Goal: Task Accomplishment & Management: Use online tool/utility

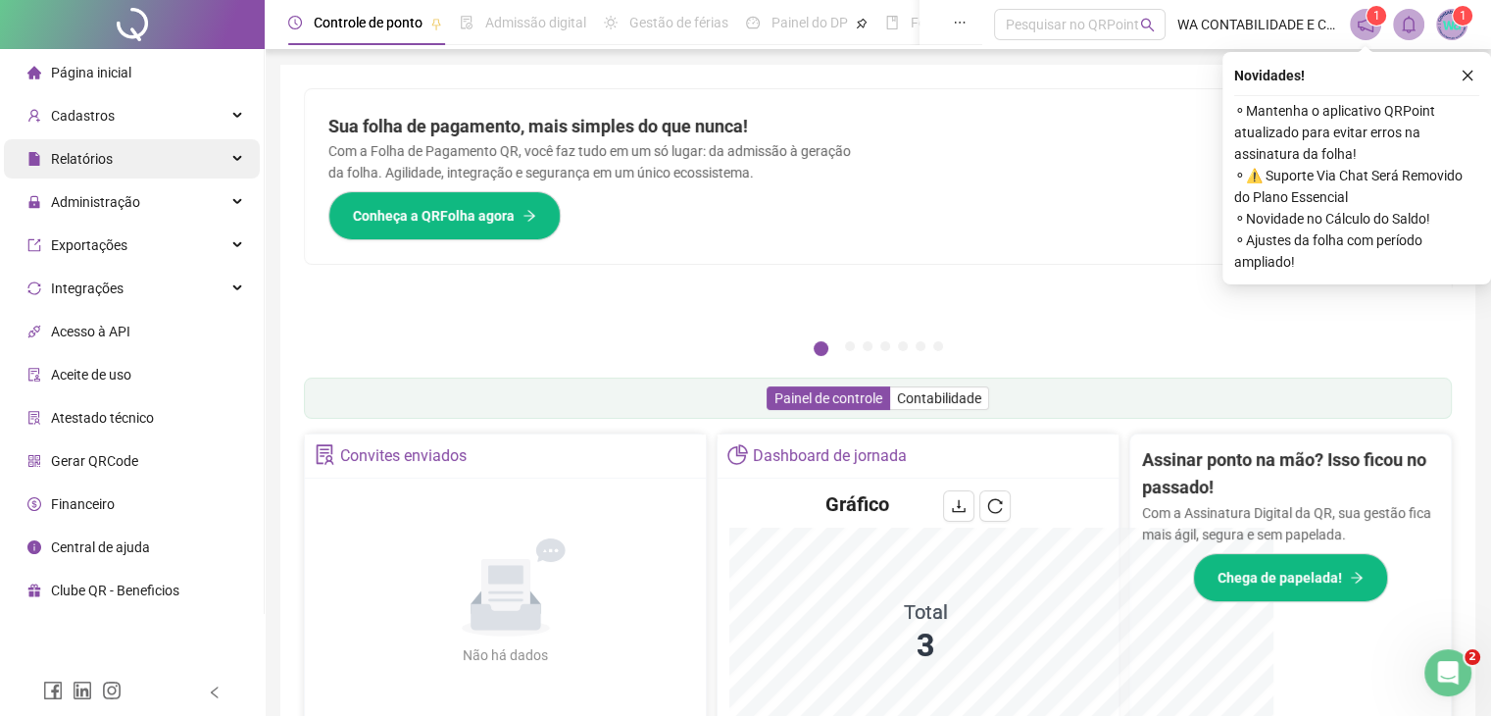
click at [107, 147] on span "Relatórios" at bounding box center [69, 158] width 85 height 39
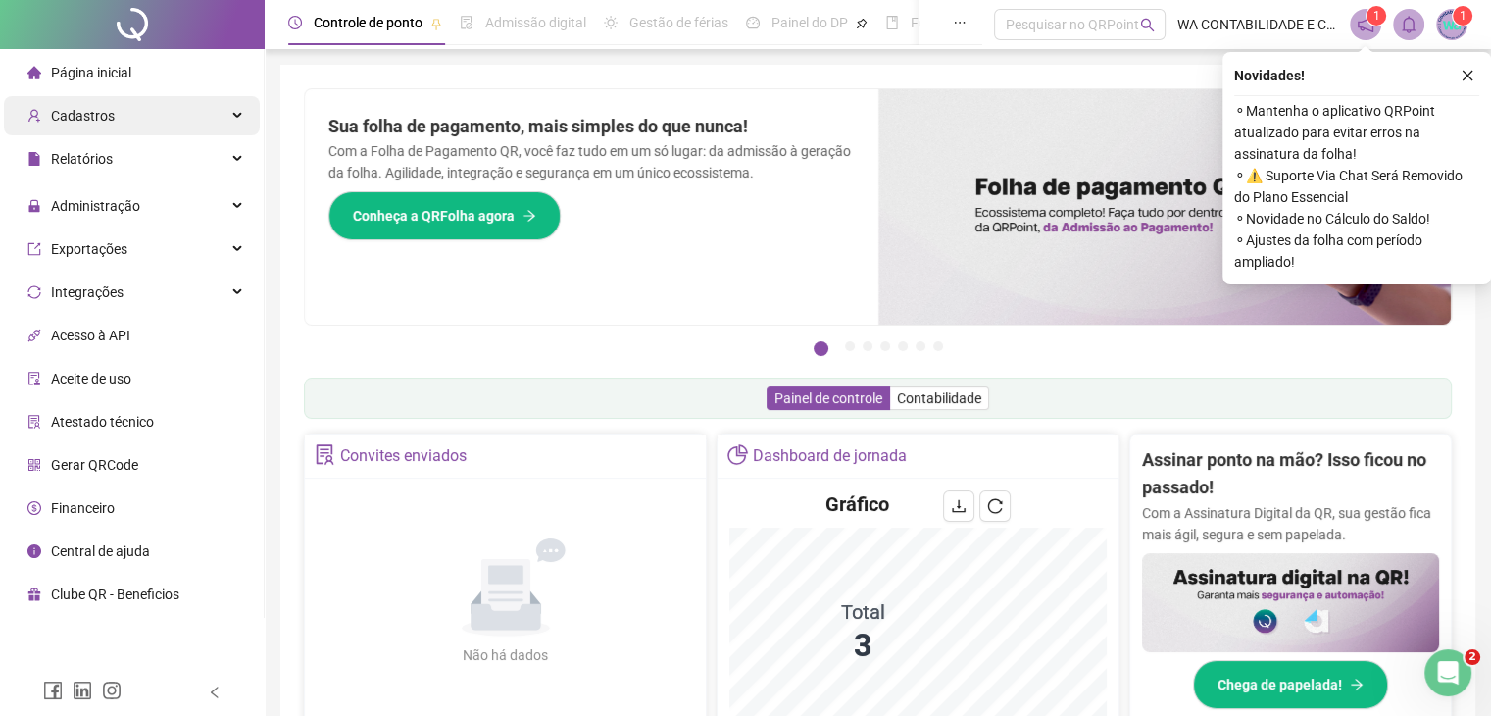
click at [122, 123] on div "Cadastros" at bounding box center [132, 115] width 256 height 39
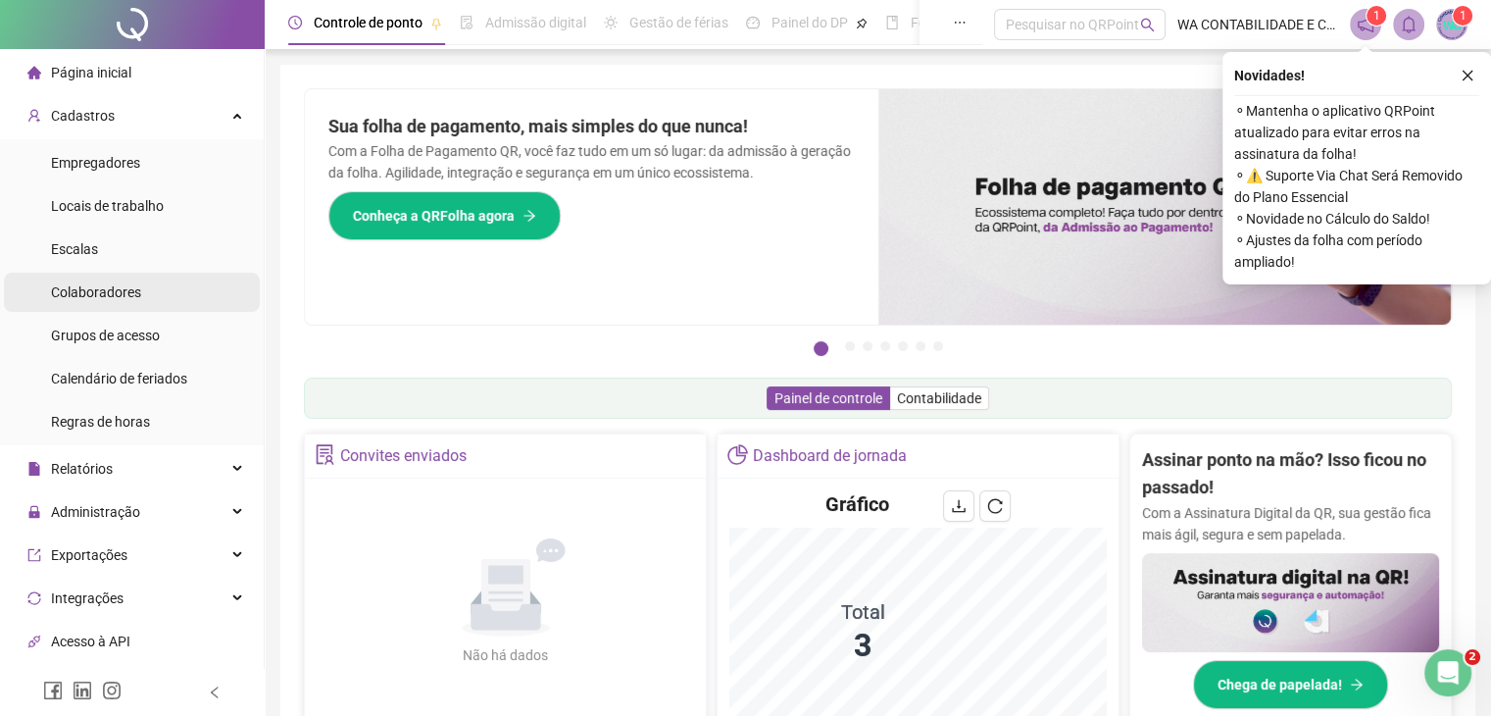
click at [127, 295] on span "Colaboradores" at bounding box center [96, 292] width 90 height 16
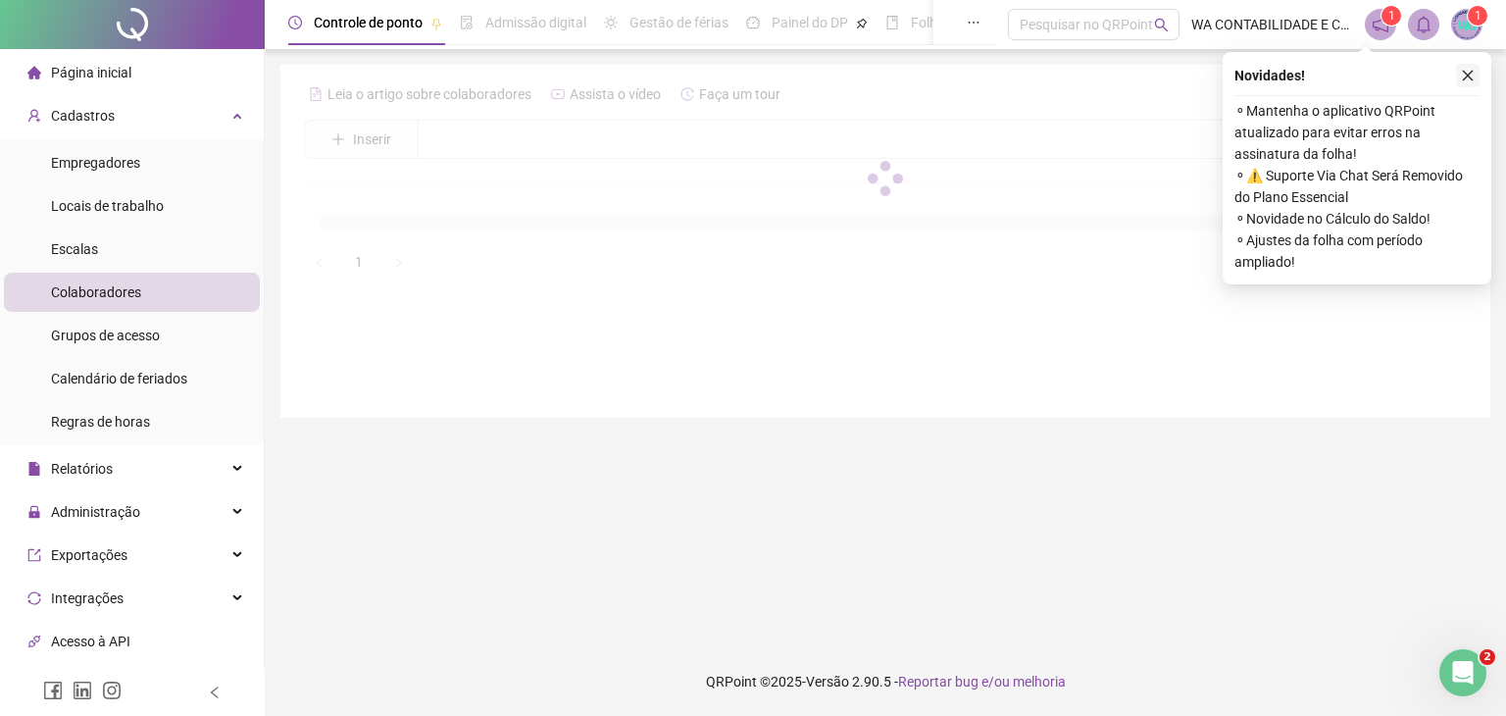
click at [1467, 70] on icon "close" at bounding box center [1468, 76] width 14 height 14
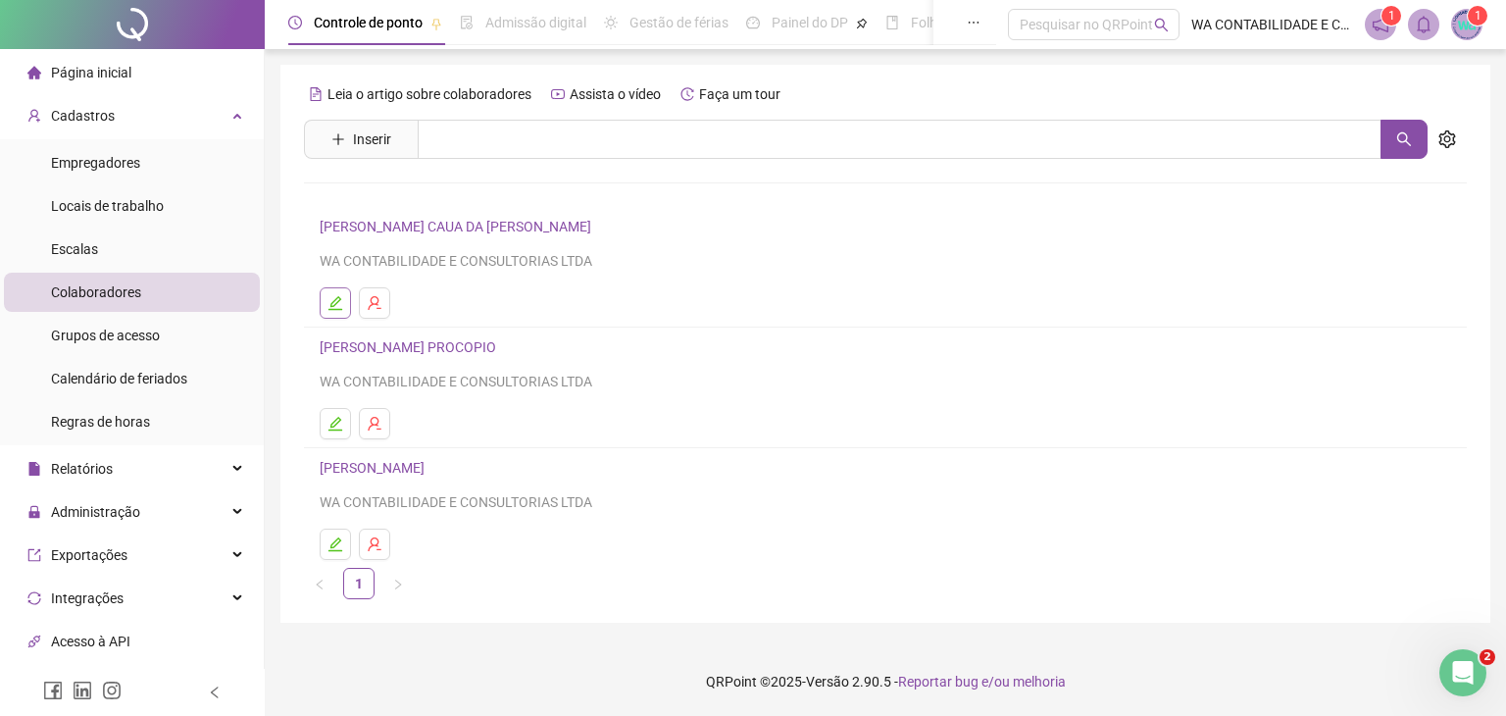
click at [342, 298] on icon "edit" at bounding box center [335, 303] width 16 height 16
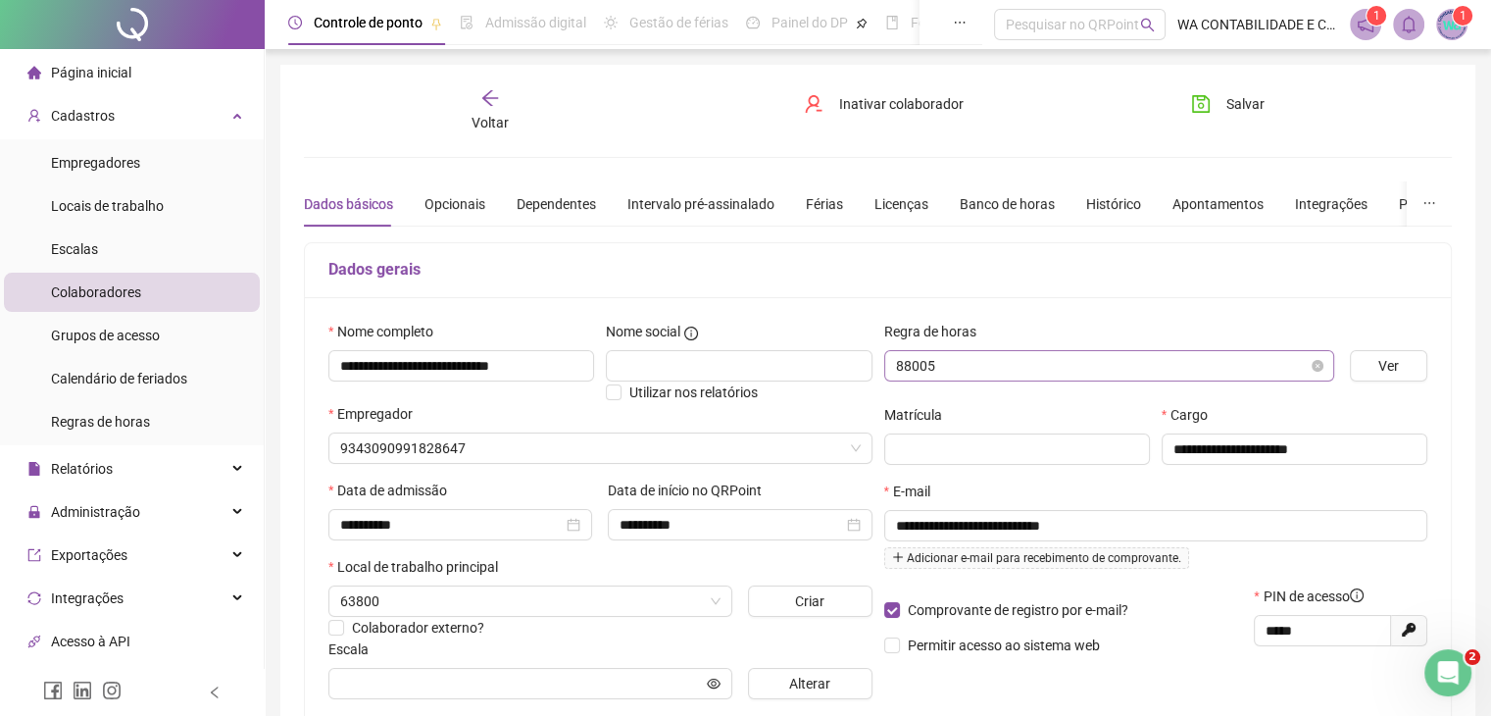
type input "**********"
drag, startPoint x: 1332, startPoint y: 634, endPoint x: 1257, endPoint y: 626, distance: 75.0
click at [1259, 630] on span "*****" at bounding box center [1322, 630] width 137 height 31
click at [63, 74] on span "Página inicial" at bounding box center [91, 73] width 80 height 16
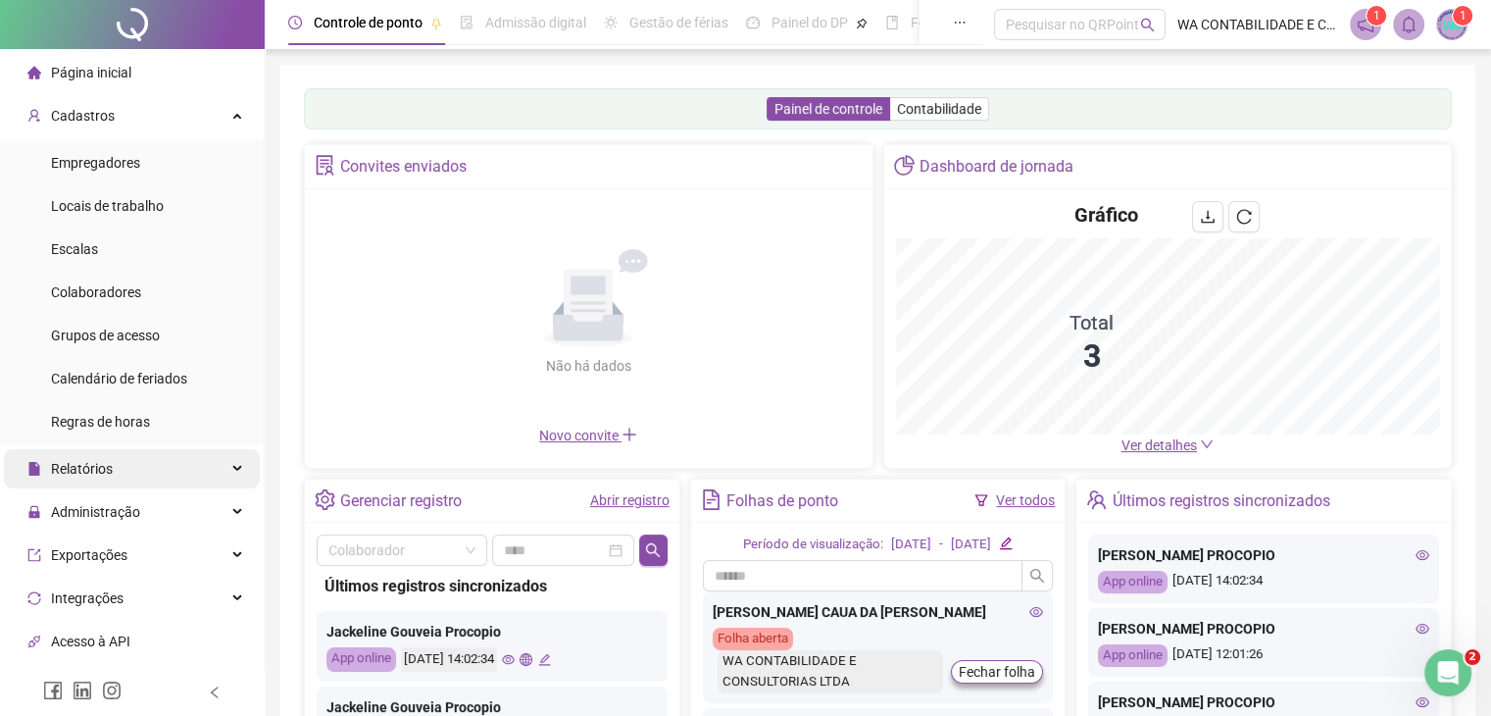
click at [90, 466] on span "Relatórios" at bounding box center [82, 469] width 62 height 16
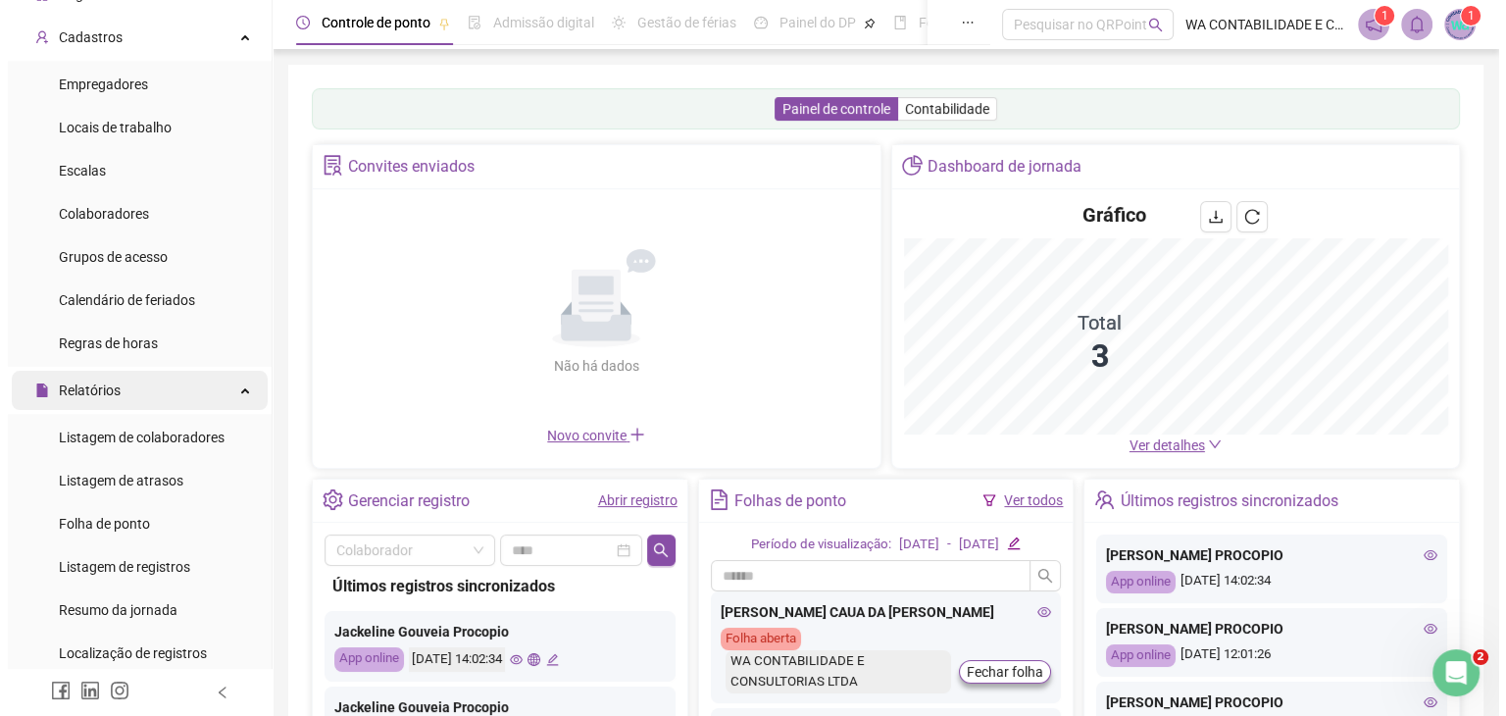
scroll to position [196, 0]
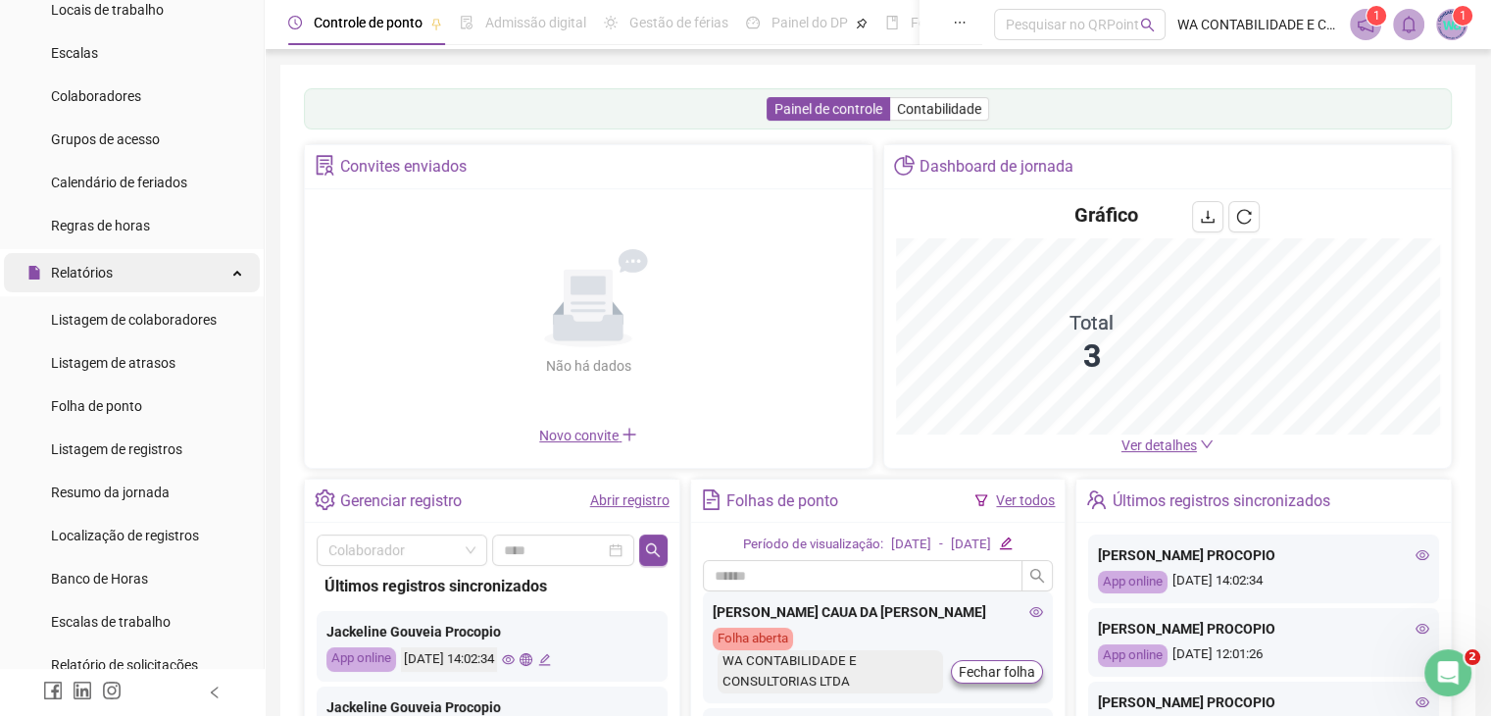
click at [213, 276] on div "Relatórios" at bounding box center [132, 272] width 256 height 39
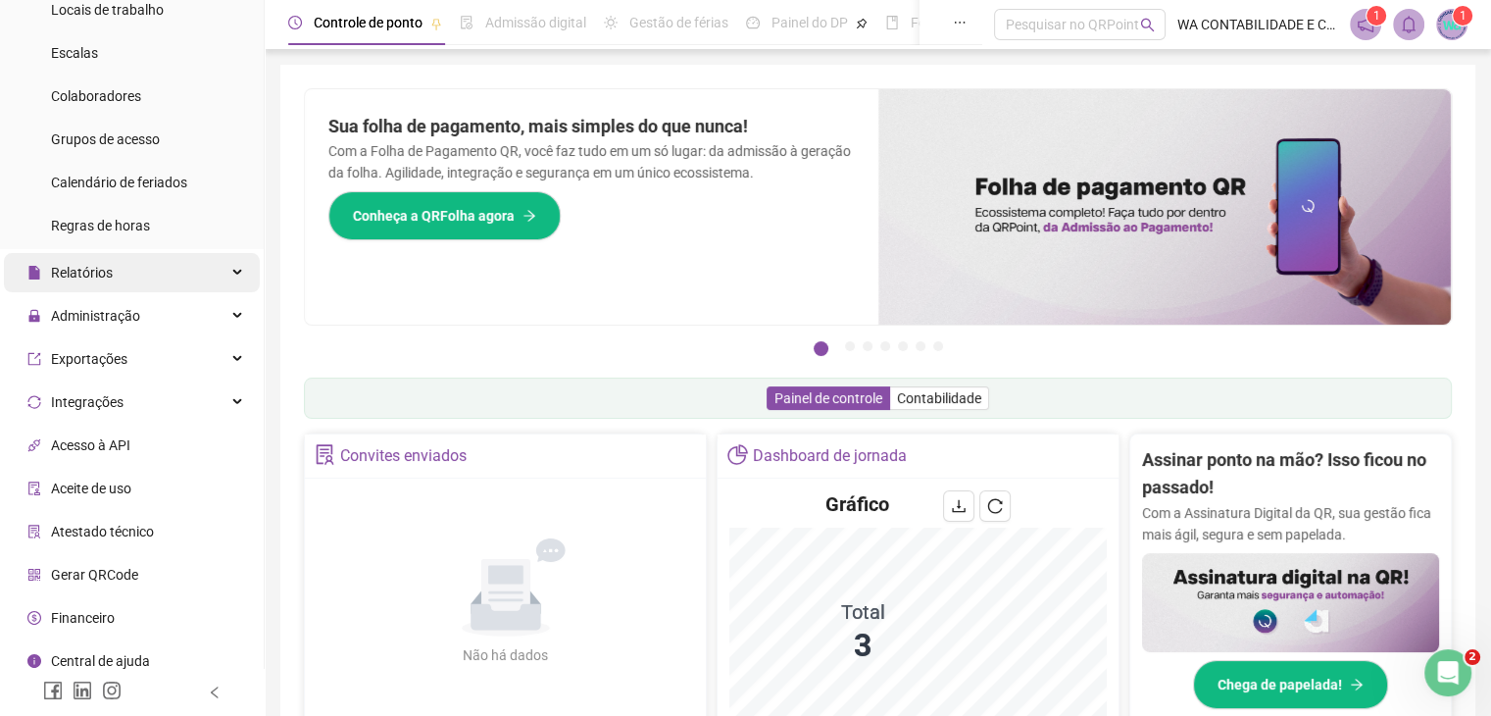
click at [127, 270] on div "Relatórios" at bounding box center [132, 272] width 256 height 39
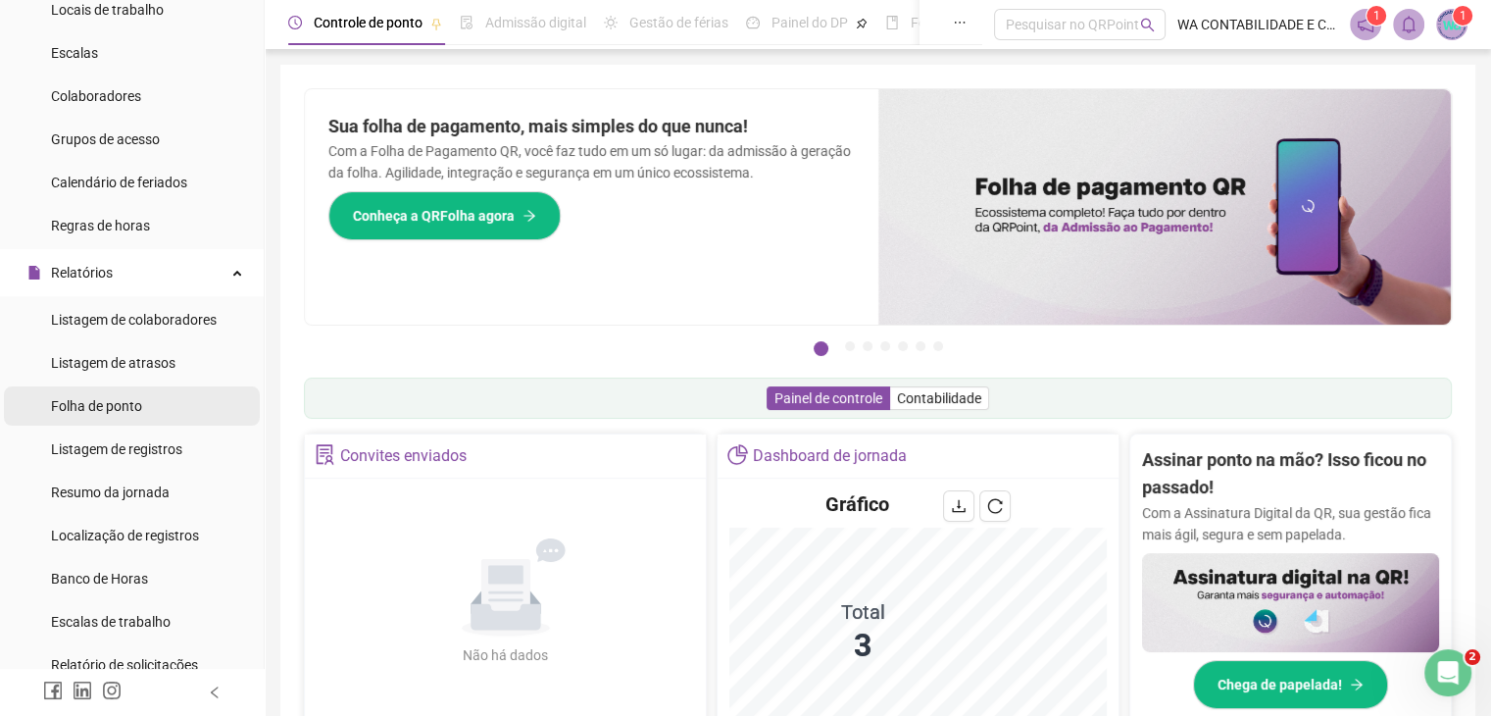
click at [126, 408] on span "Folha de ponto" at bounding box center [96, 406] width 91 height 16
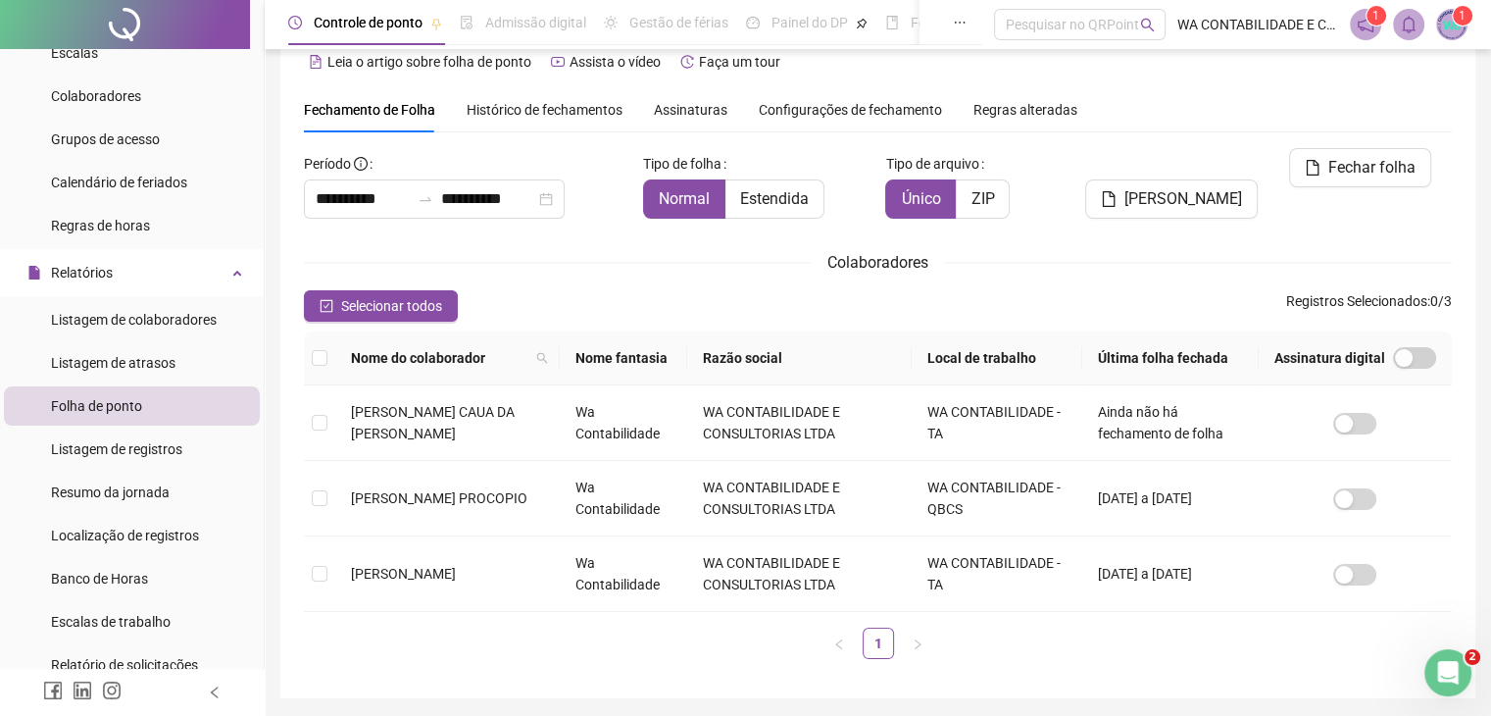
scroll to position [43, 0]
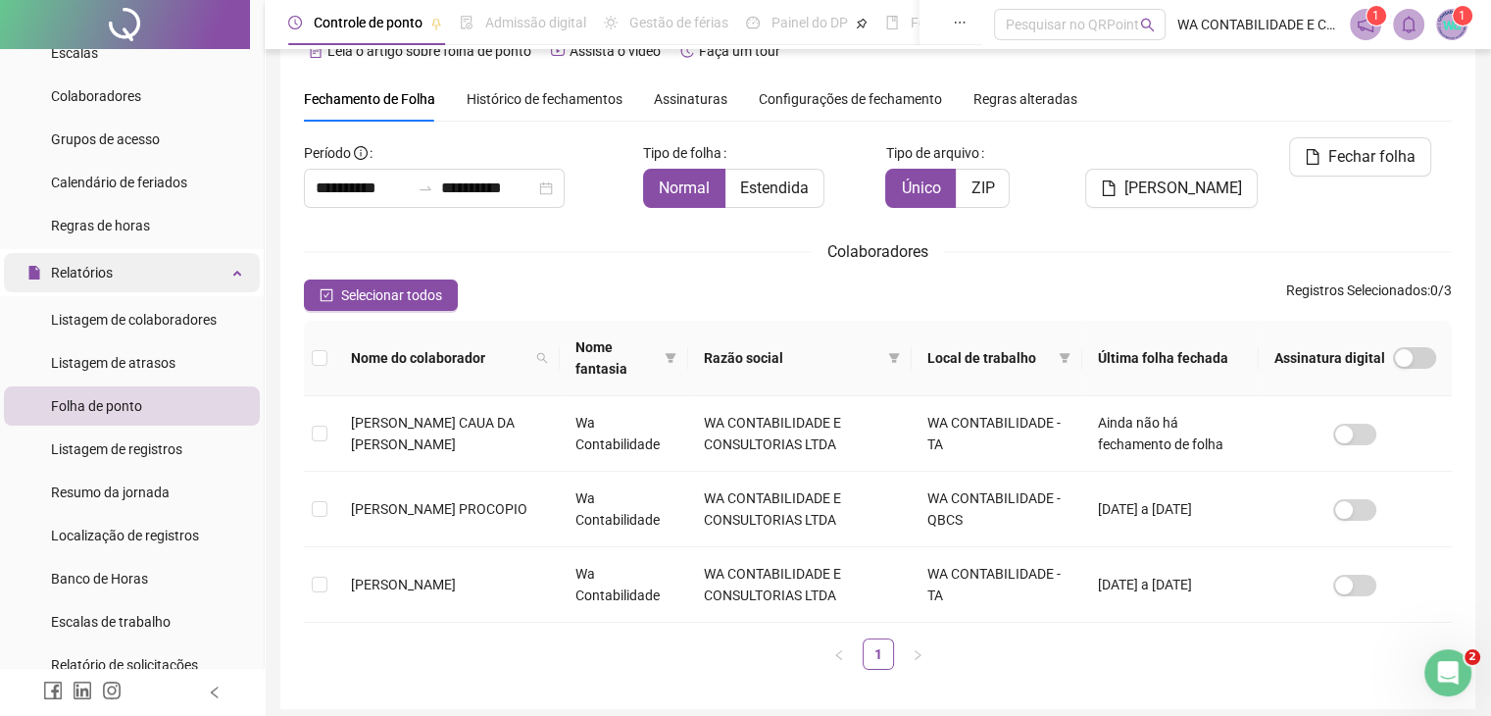
click at [191, 276] on div "Relatórios" at bounding box center [132, 272] width 256 height 39
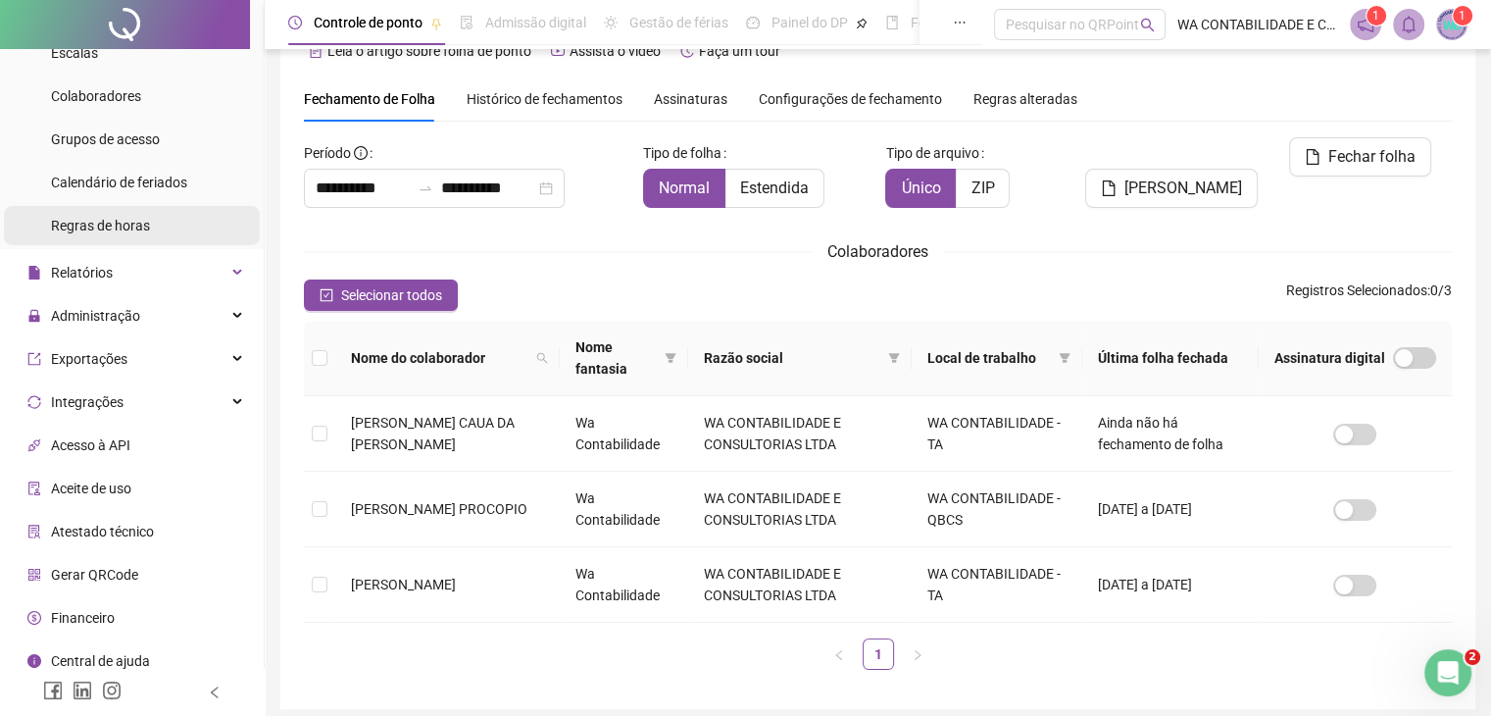
scroll to position [0, 0]
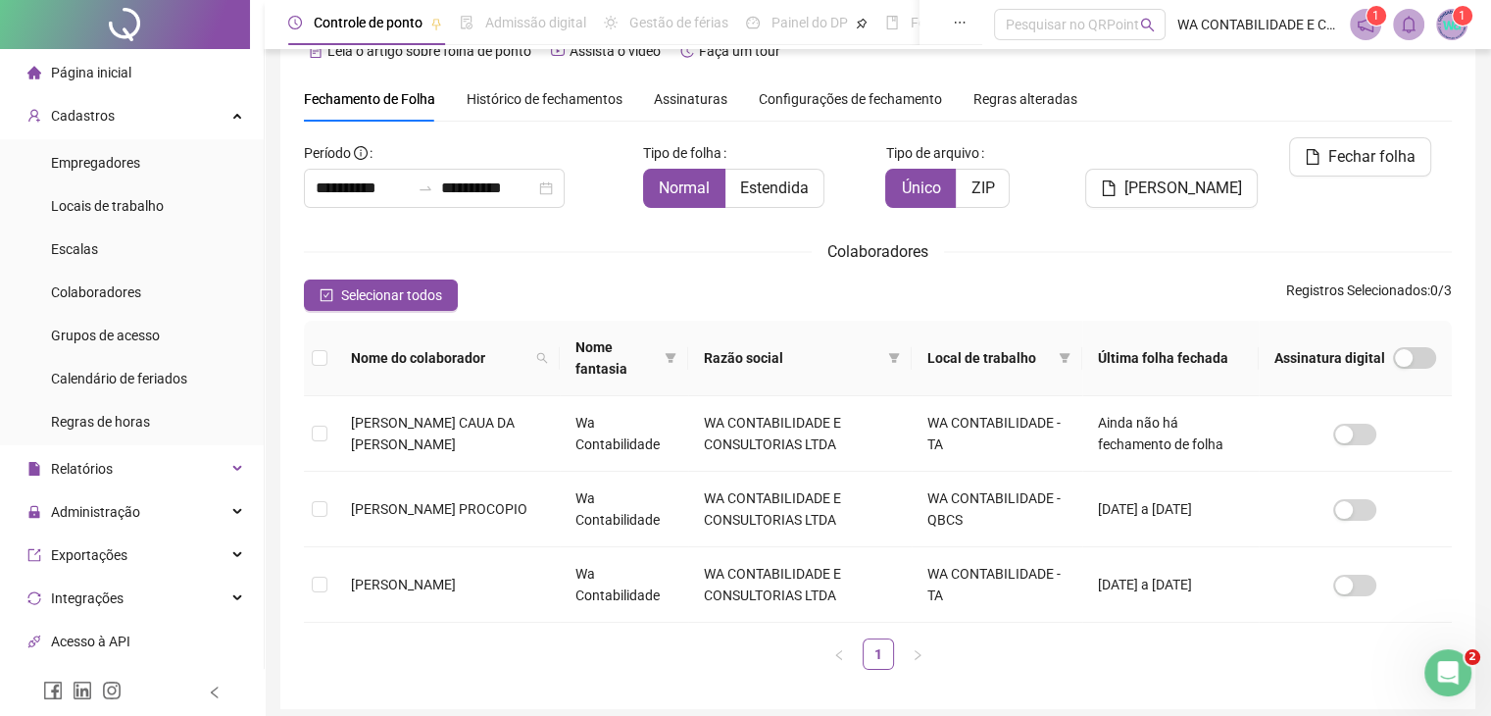
click at [116, 74] on span "Página inicial" at bounding box center [91, 73] width 80 height 16
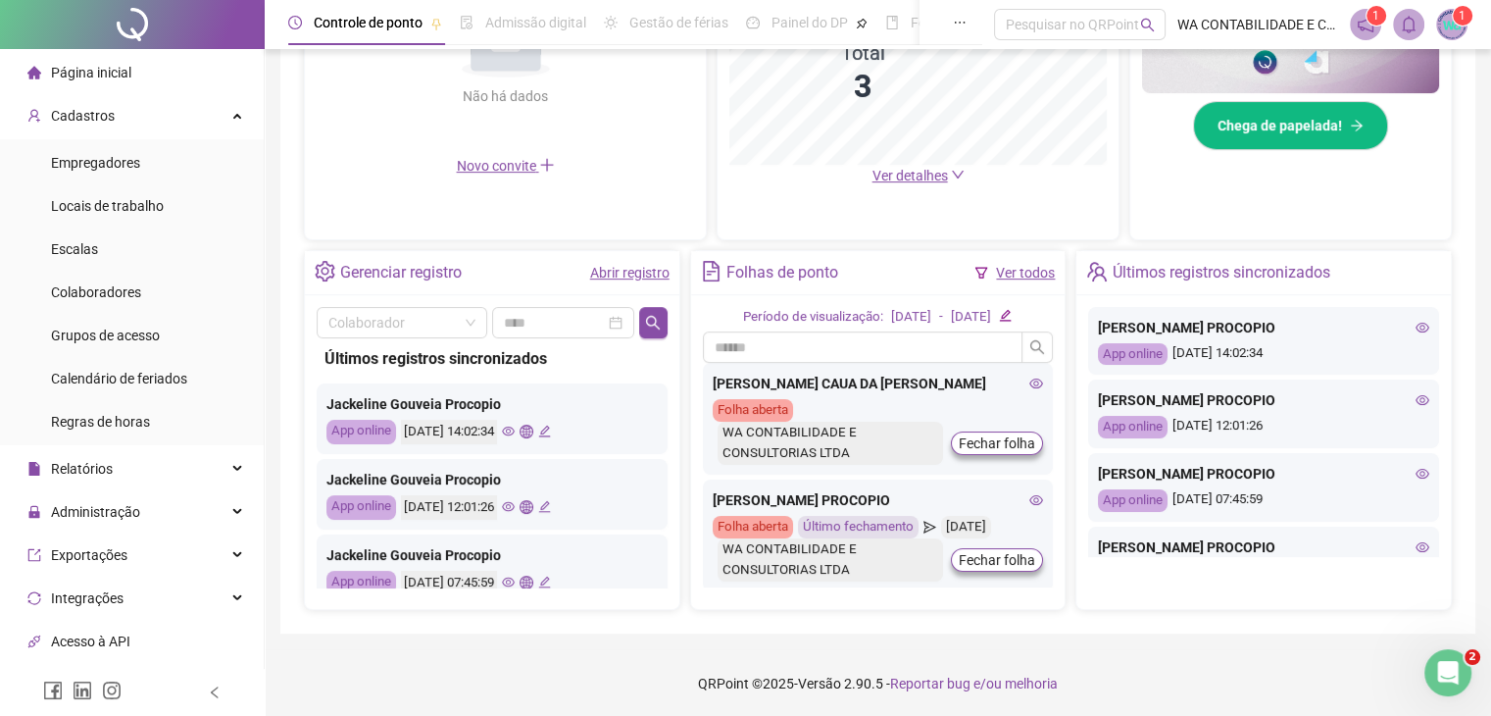
click at [1031, 269] on link "Ver todos" at bounding box center [1025, 273] width 59 height 16
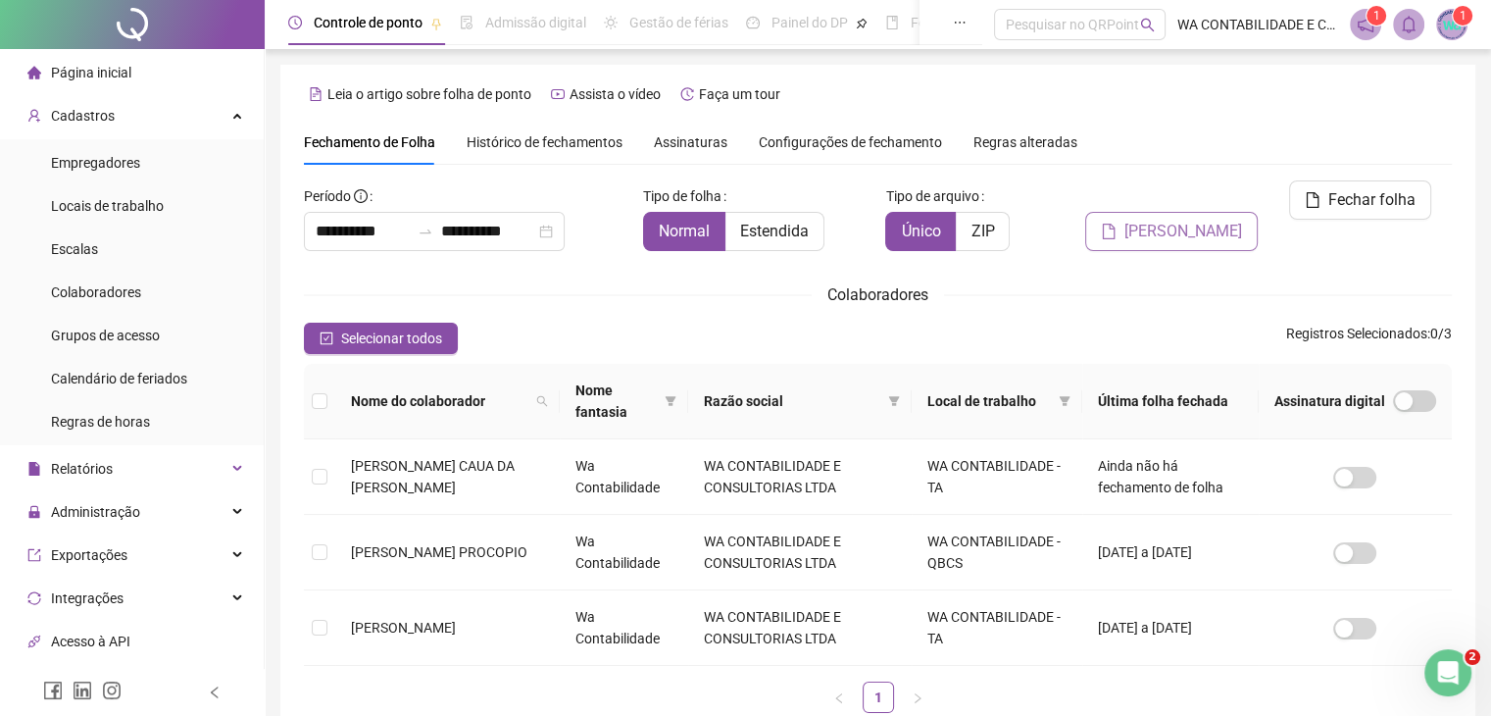
click at [1207, 220] on span "[PERSON_NAME]" at bounding box center [1184, 232] width 118 height 24
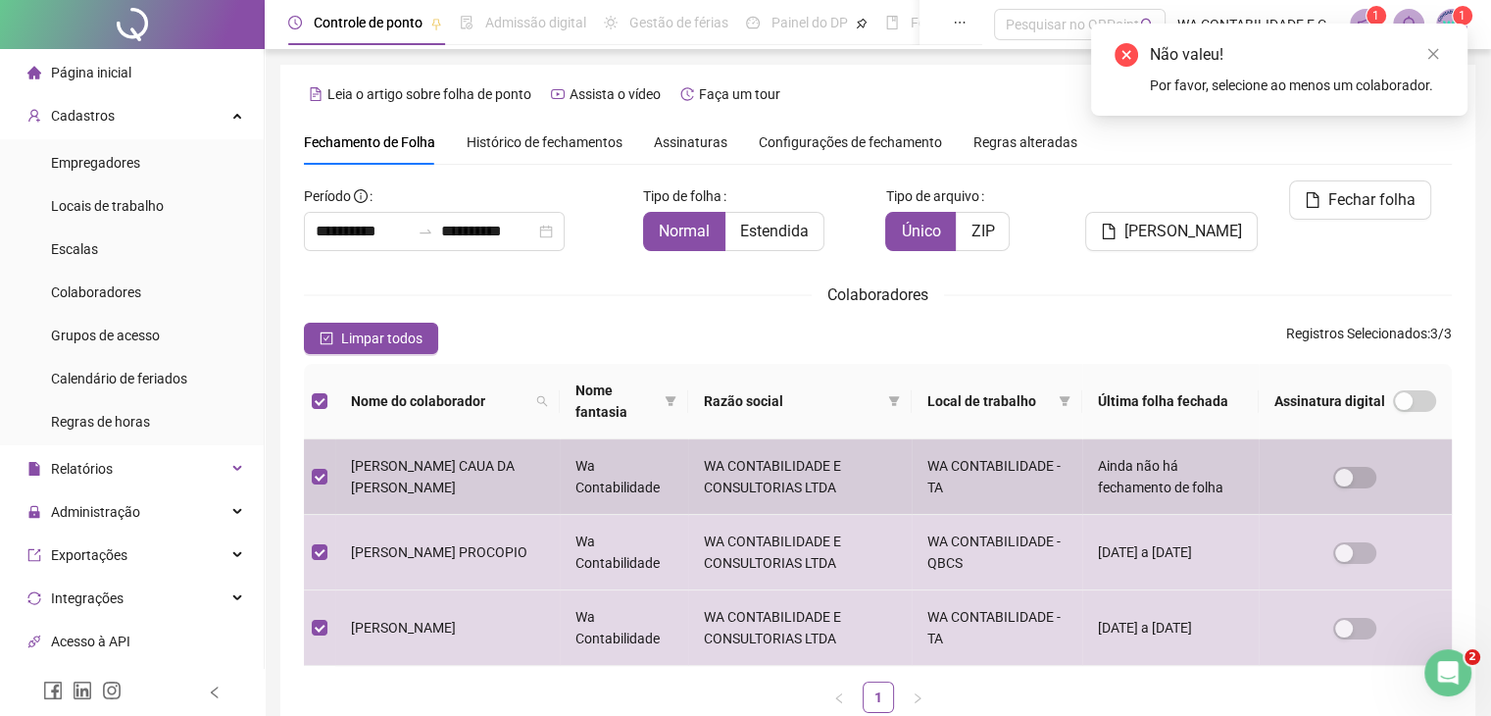
scroll to position [43, 0]
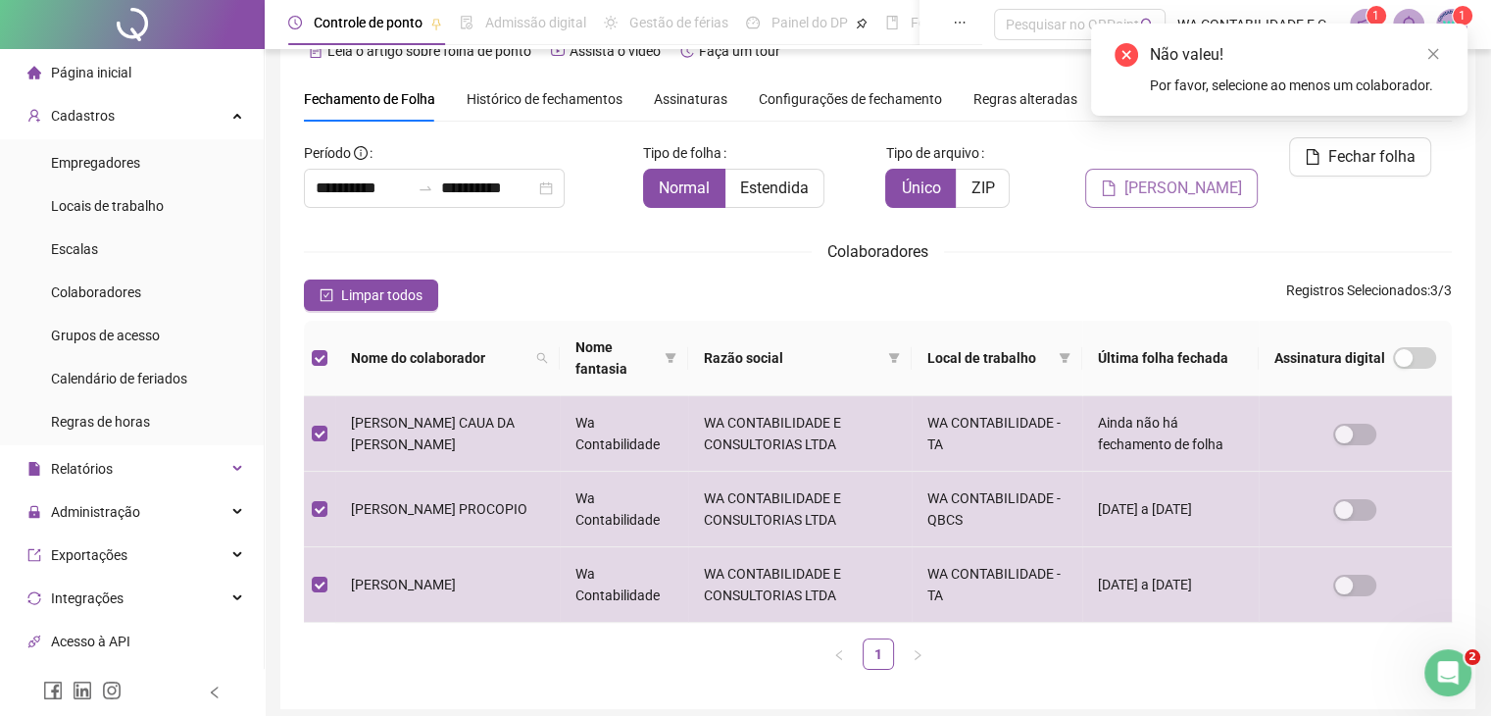
click at [1213, 176] on span "[PERSON_NAME]" at bounding box center [1184, 188] width 118 height 24
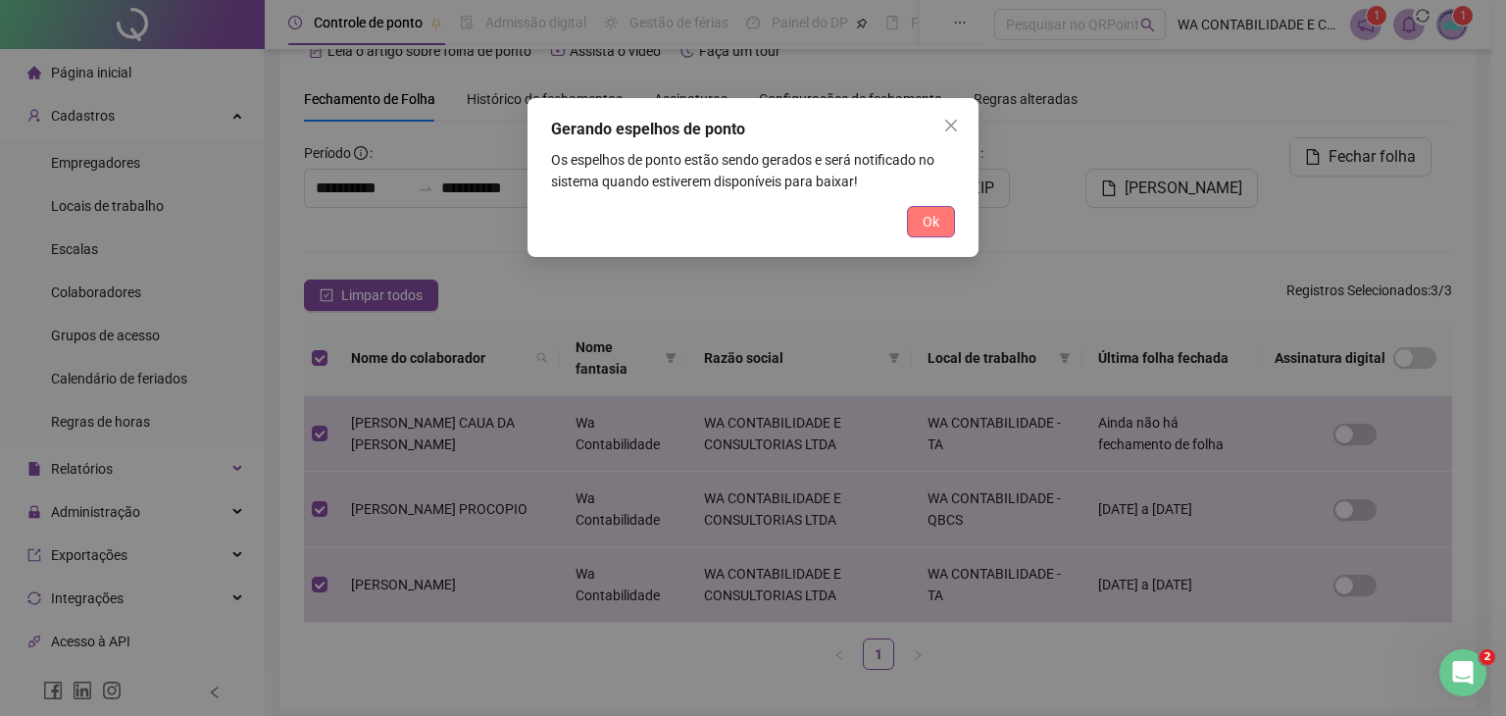
click at [925, 224] on span "Ok" at bounding box center [931, 222] width 17 height 22
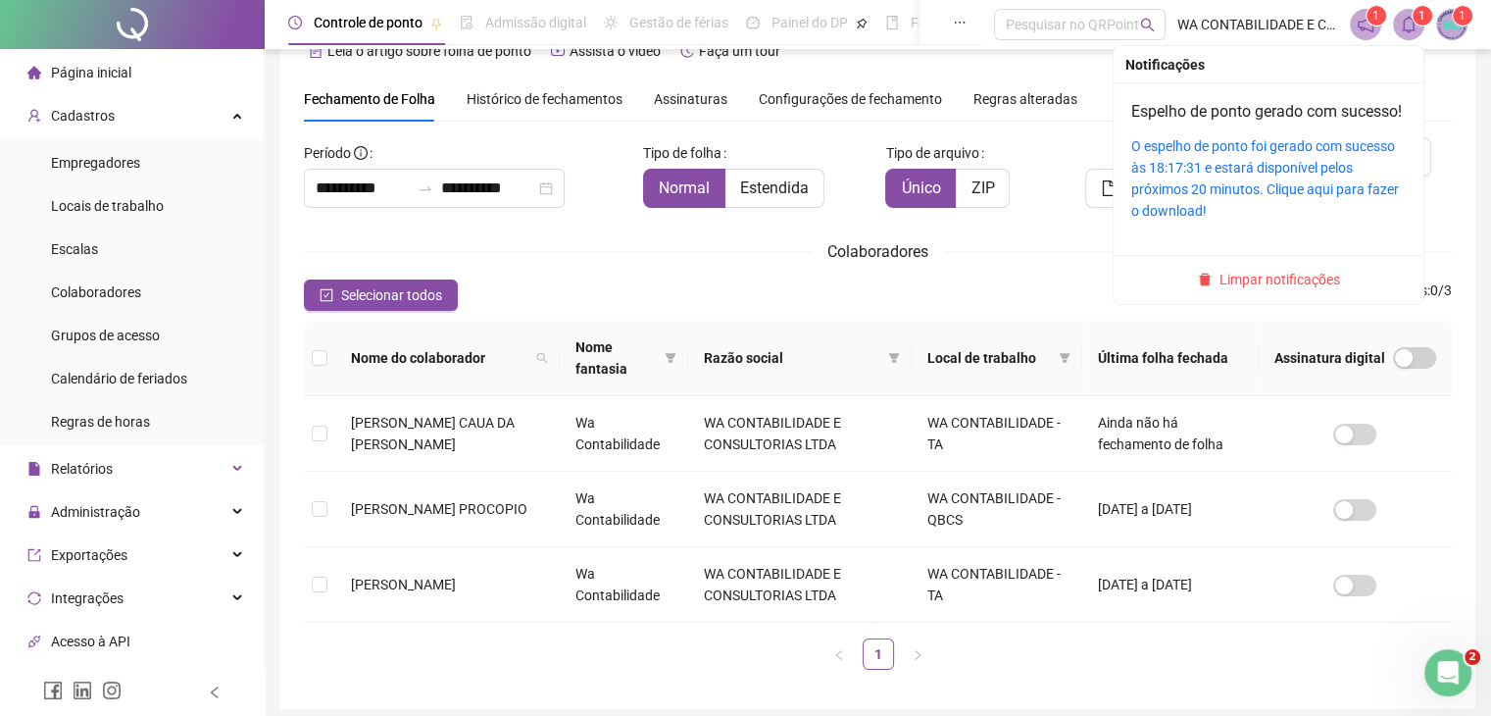
click at [1401, 28] on icon "bell" at bounding box center [1409, 25] width 18 height 18
click at [1285, 195] on link "O espelho de ponto foi gerado com sucesso às 18:17:31 e estará disponível pelos…" at bounding box center [1266, 178] width 268 height 80
